Goal: Task Accomplishment & Management: Manage account settings

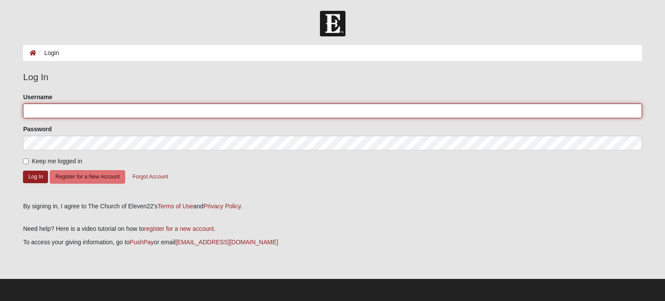
click at [118, 112] on input "Username" at bounding box center [332, 110] width 619 height 15
type input "b"
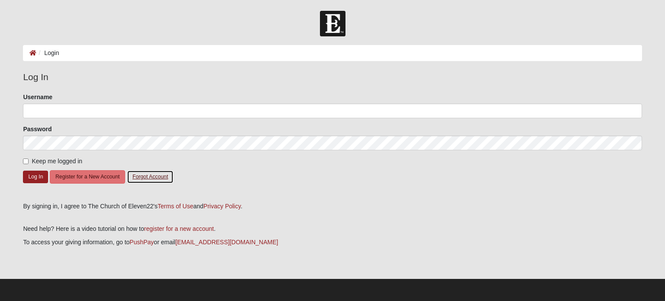
click at [142, 174] on button "Forgot Account" at bounding box center [150, 176] width 47 height 13
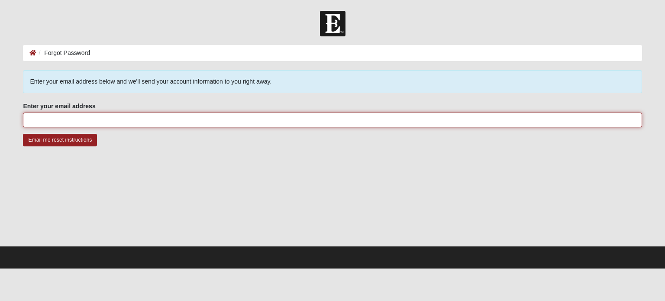
click at [77, 121] on input "Enter your email address" at bounding box center [332, 120] width 619 height 15
type input "[EMAIL_ADDRESS][DOMAIN_NAME]"
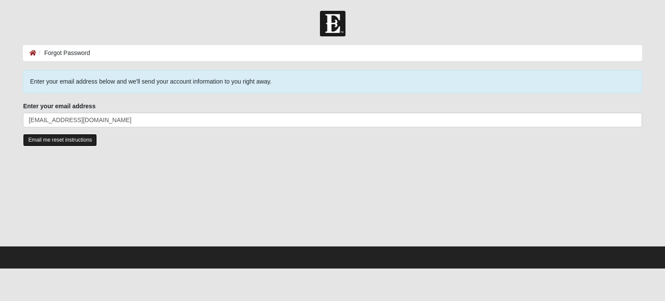
click at [90, 138] on input "Email me reset instructions" at bounding box center [60, 140] width 74 height 13
